Goal: Find specific page/section: Find specific page/section

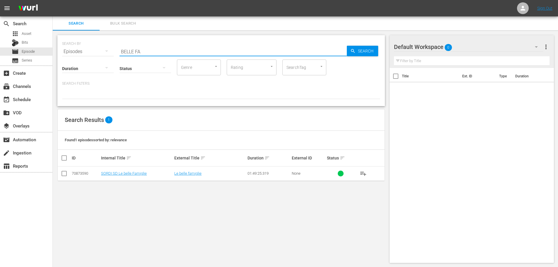
drag, startPoint x: 158, startPoint y: 51, endPoint x: 108, endPoint y: 53, distance: 49.9
click at [108, 53] on div "SEARCH BY Search By Episodes Search ID, Title, Description, Keywords, or Catego…" at bounding box center [221, 48] width 318 height 21
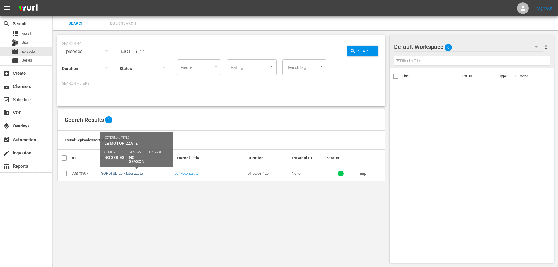
type input "MOTORIZZ"
click at [130, 175] on link "SORDI SD Le Motorizzate" at bounding box center [122, 173] width 42 height 4
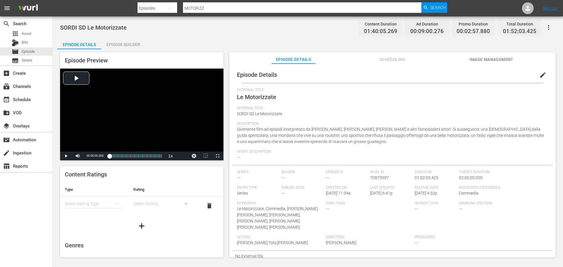
click at [120, 42] on div "Episode Builder" at bounding box center [123, 45] width 44 height 14
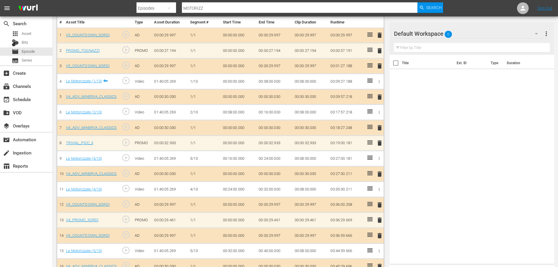
scroll to position [176, 0]
click at [38, 52] on div "movie Episode" at bounding box center [26, 51] width 52 height 8
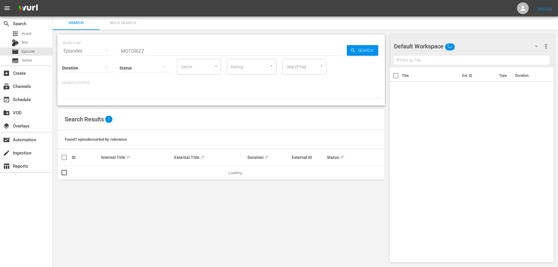
scroll to position [1, 0]
